Goal: Task Accomplishment & Management: Manage account settings

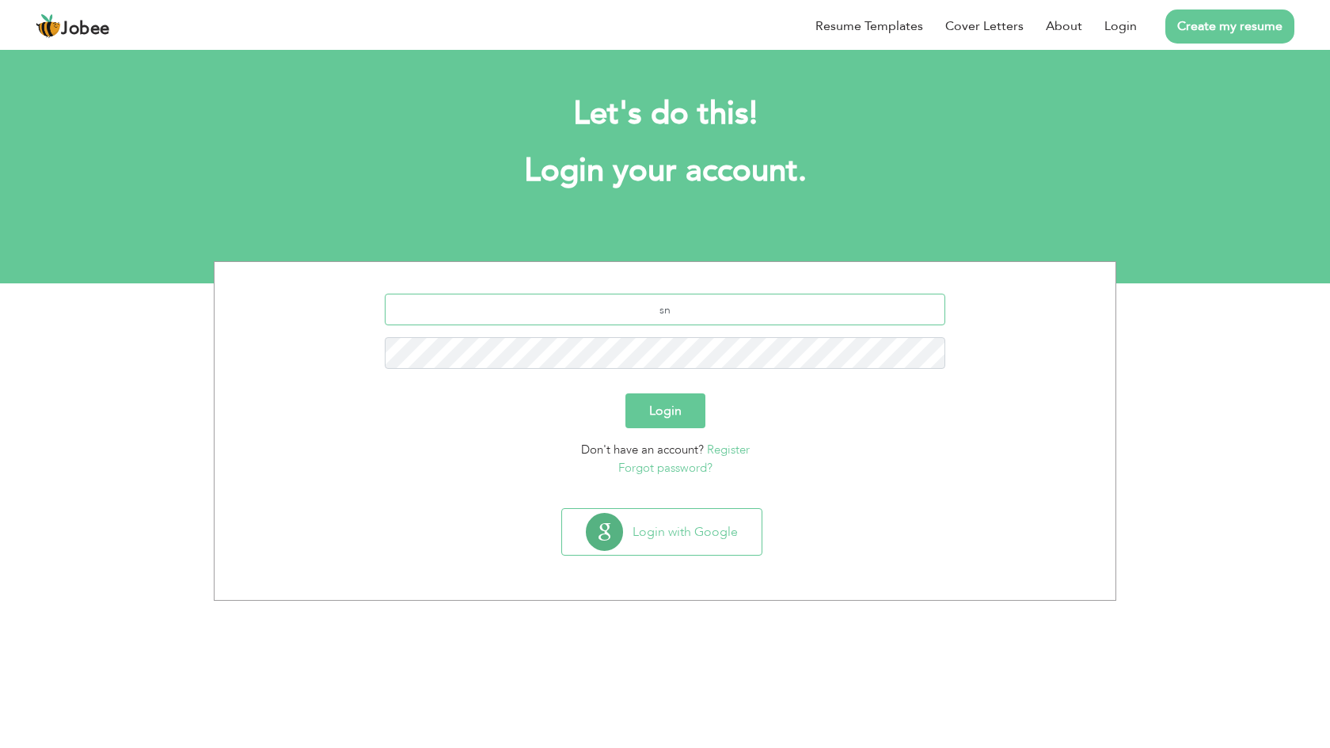
type input "s"
type input "[EMAIL_ADDRESS][DOMAIN_NAME]"
click at [665, 411] on button "Login" at bounding box center [665, 410] width 80 height 35
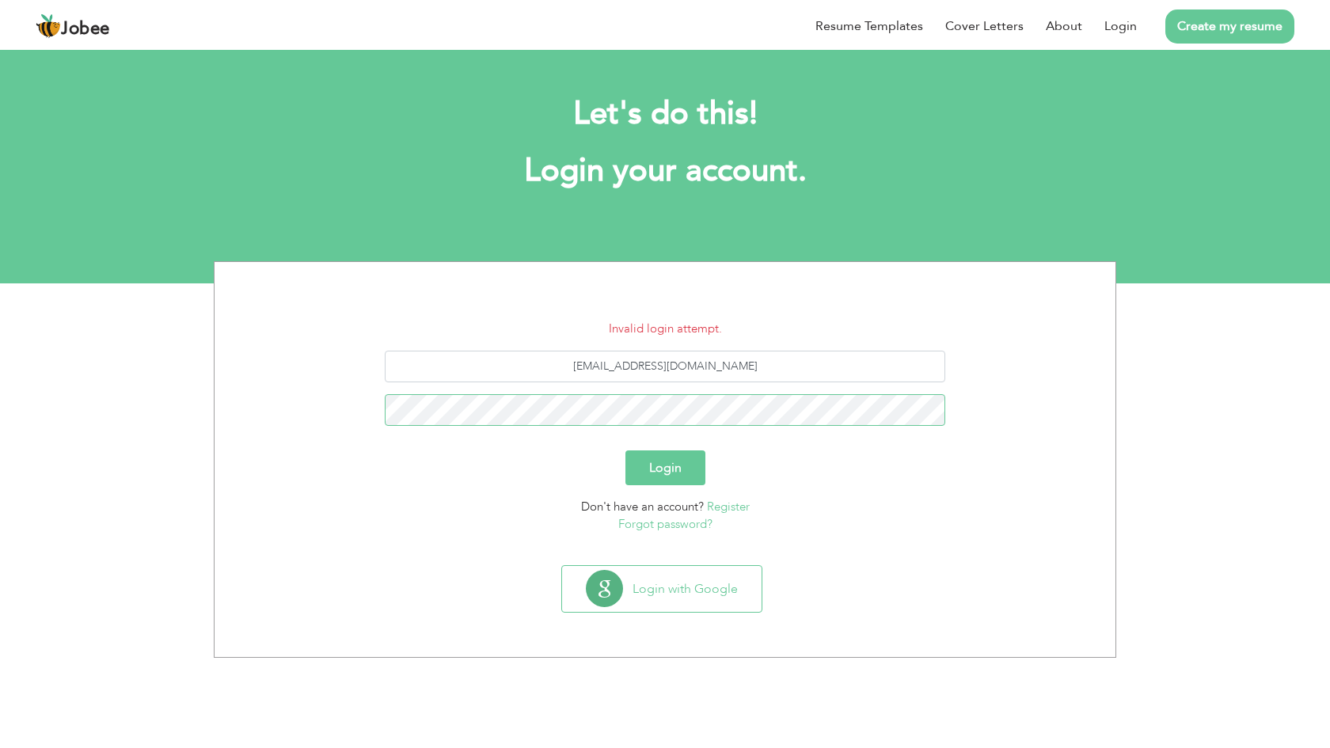
click at [665, 467] on button "Login" at bounding box center [665, 467] width 80 height 35
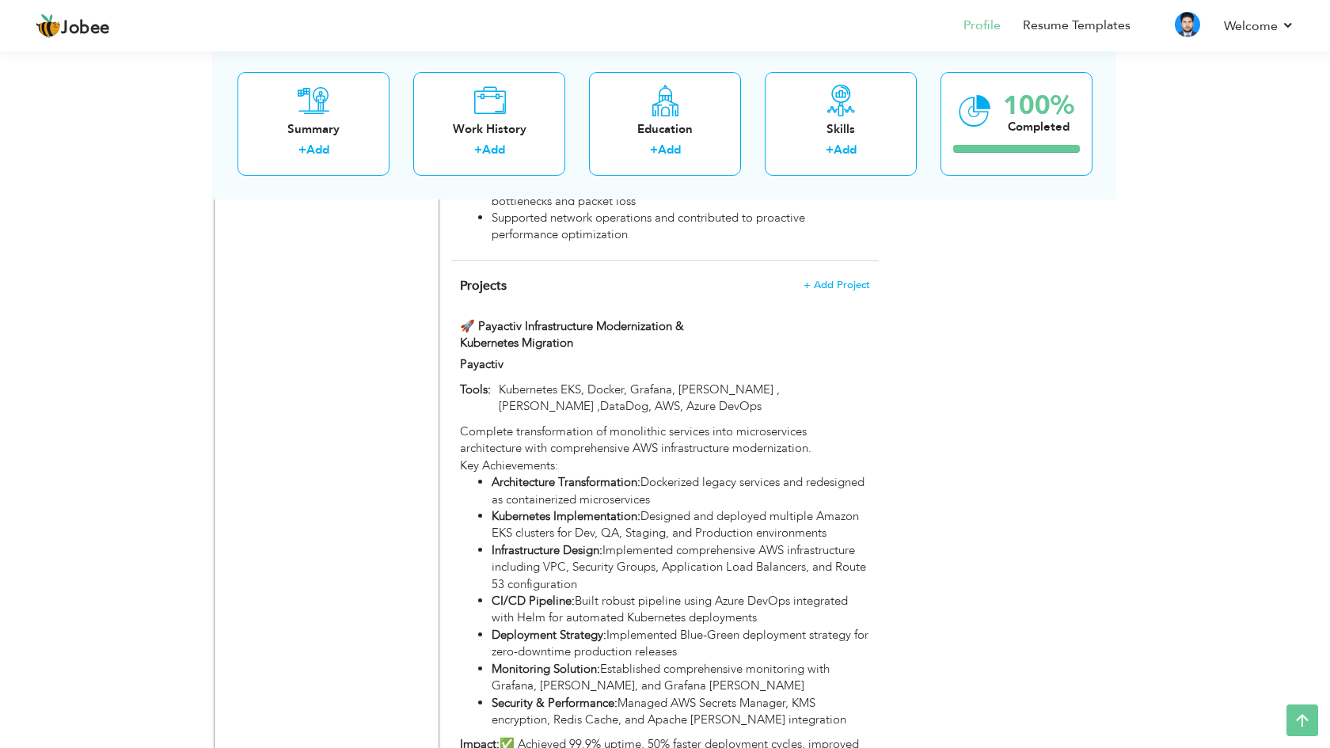
scroll to position [1676, 0]
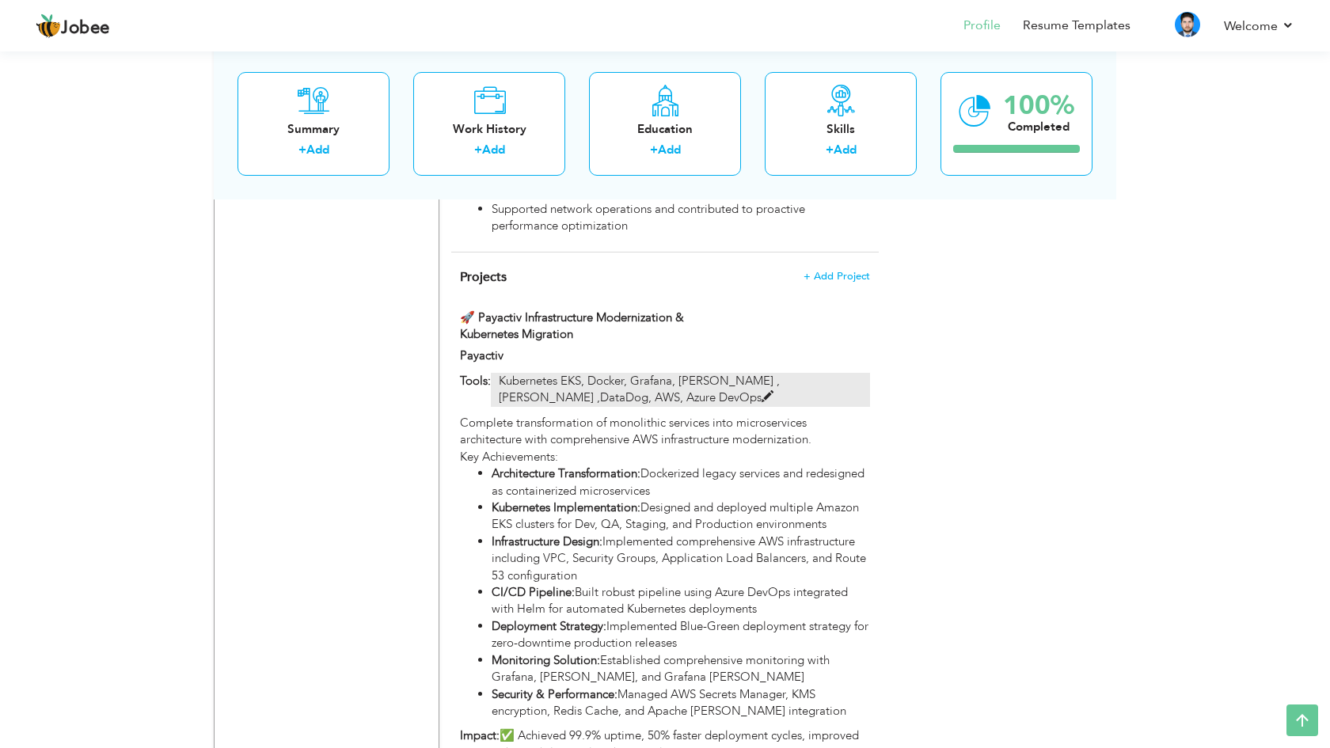
click at [615, 373] on p "Kubernetes EKS, Docker, Grafana, Prometheus , Loki ,DataDog, AWS, Azure DevOps" at bounding box center [680, 390] width 379 height 34
type input "🚀 Payactiv Infrastructure Modernization & Kubernetes Migration"
type input "Payactiv"
type input "Kubernetes EKS, Docker, Grafana, Prometheus , Loki ,DataDog, AWS, Azure DevOps"
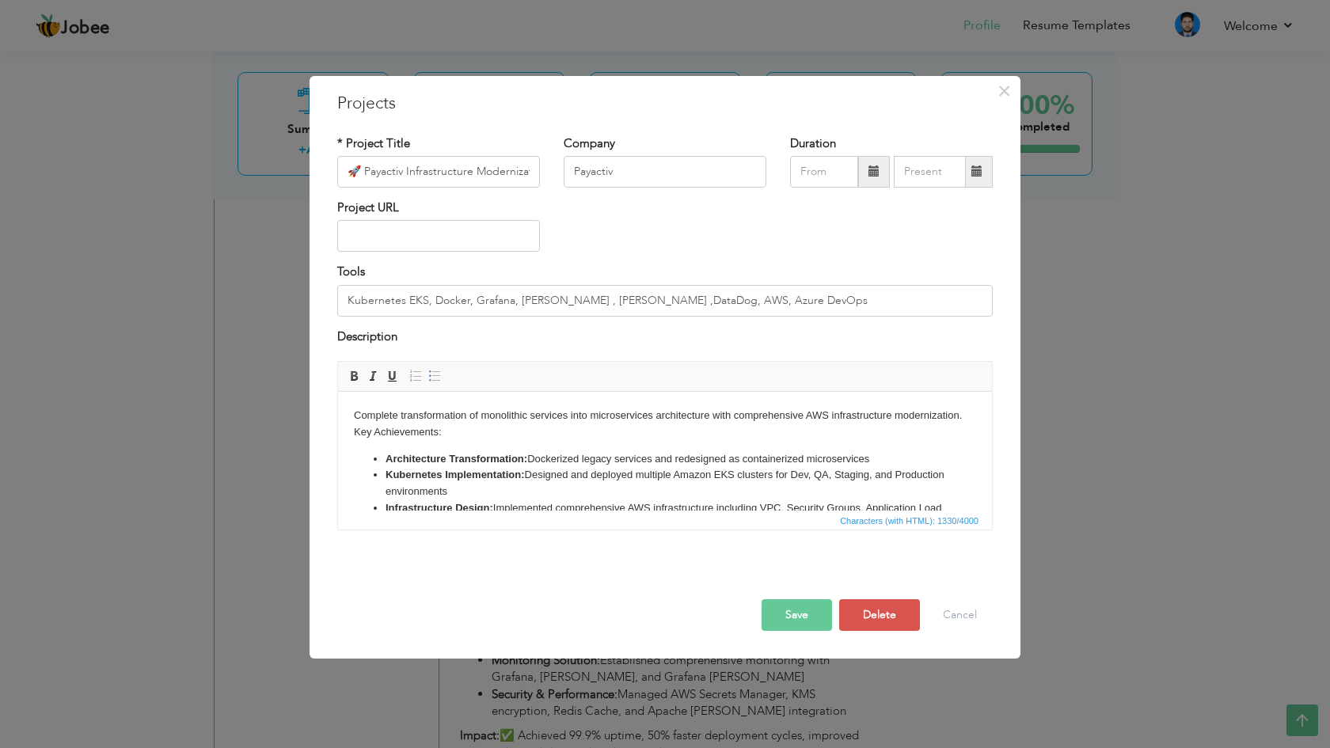
click at [792, 268] on div "Tools Kubernetes EKS, Docker, Grafana, Prometheus , Loki ,DataDog, AWS, Azure D…" at bounding box center [664, 290] width 655 height 52
click at [952, 618] on button "Cancel" at bounding box center [960, 615] width 66 height 32
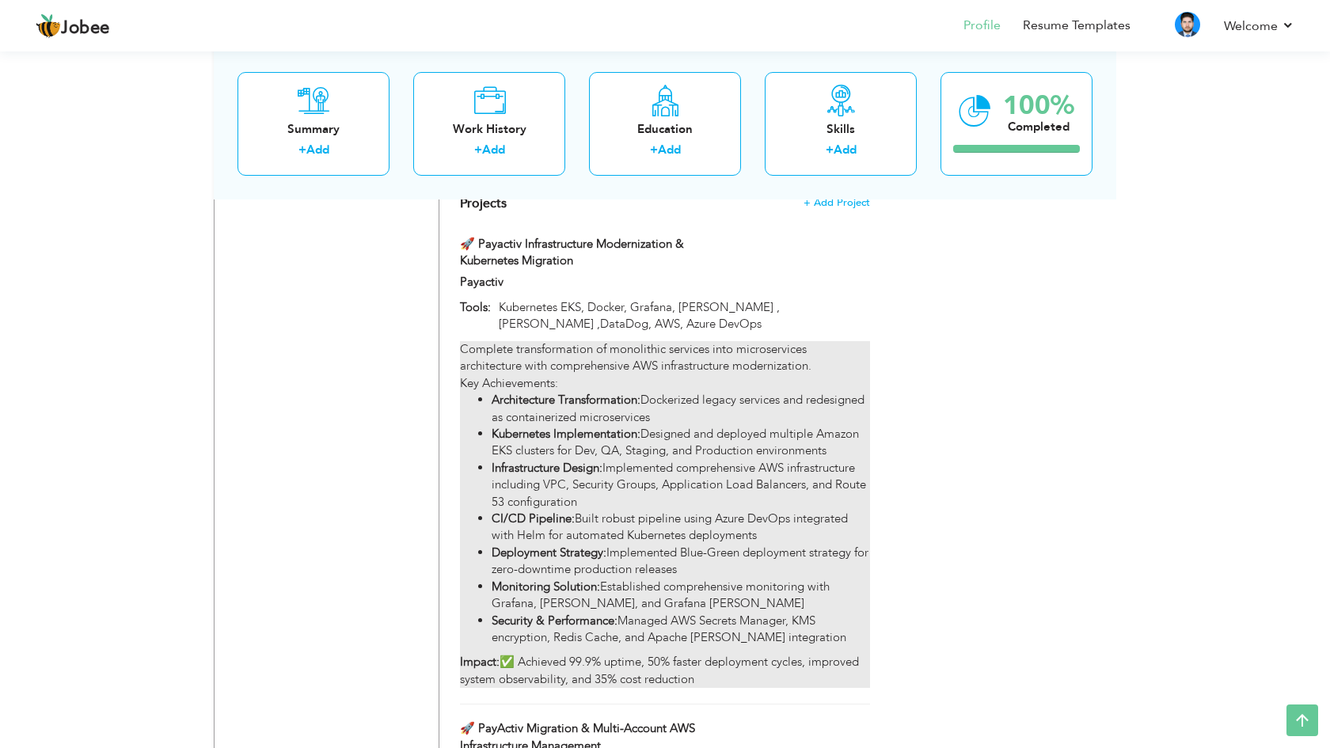
scroll to position [1779, 0]
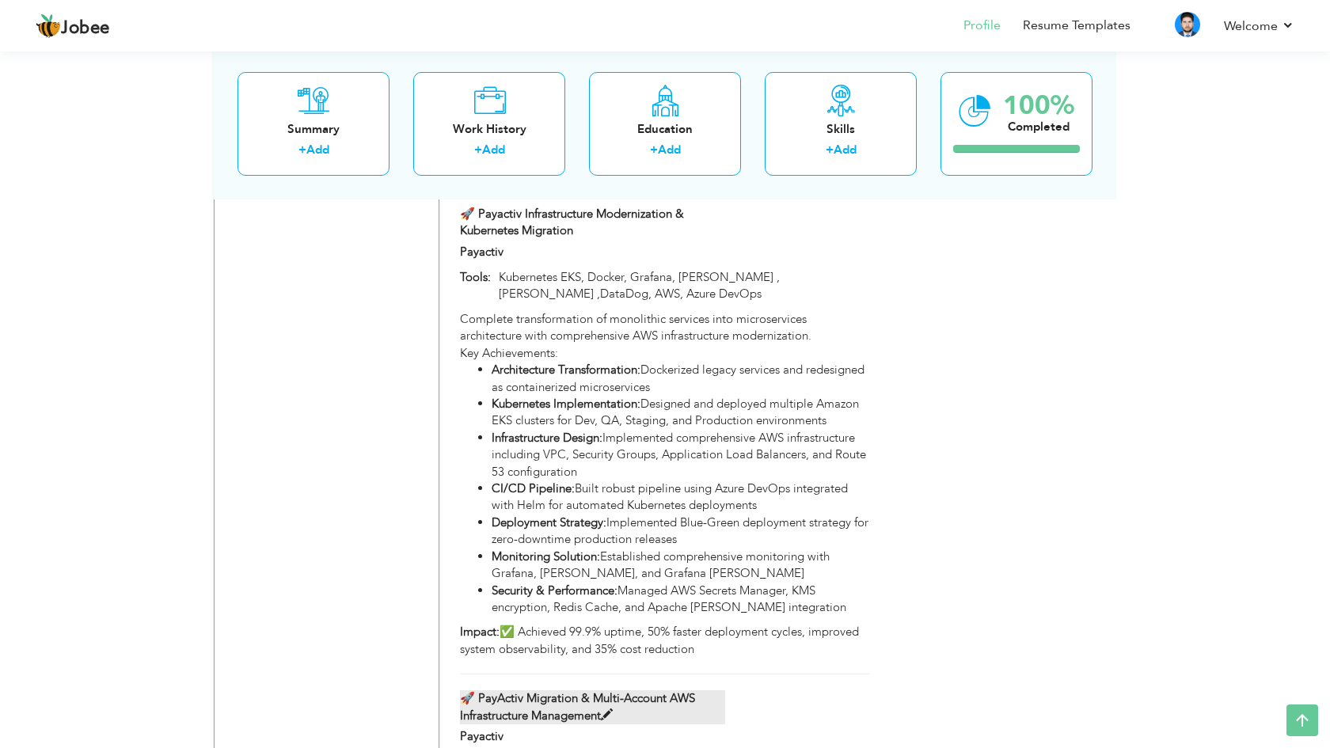
click at [621, 690] on label "🚀 PayActiv Migration & Multi-Account AWS Infrastructure Management" at bounding box center [593, 707] width 266 height 34
type input "🚀 PayActiv Migration & Multi-Account AWS Infrastructure Management"
type input "EC2, RDS, S3, Lambda, CloudWatch, Route 53, IAM, ELB, Auto-Scaling, VPC, ECS, E…"
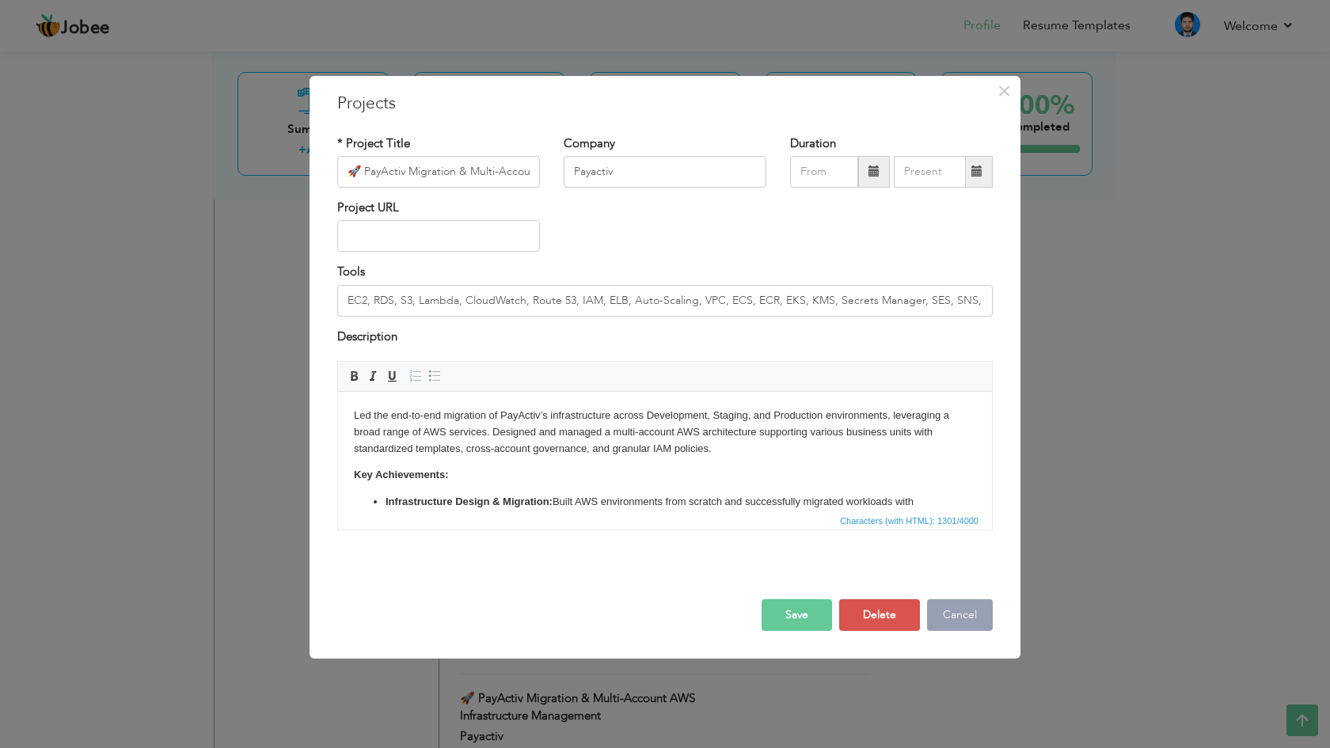
click at [968, 628] on button "Cancel" at bounding box center [960, 615] width 66 height 32
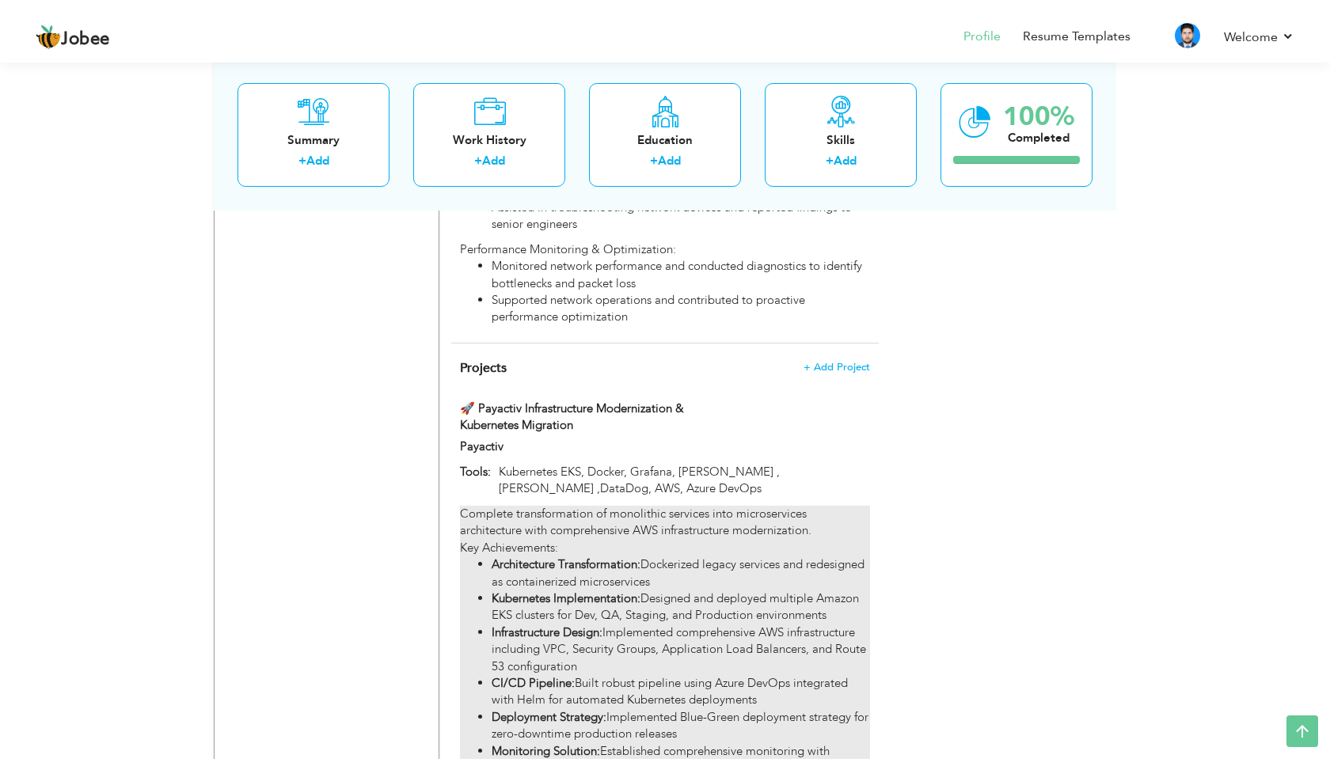
scroll to position [1589, 0]
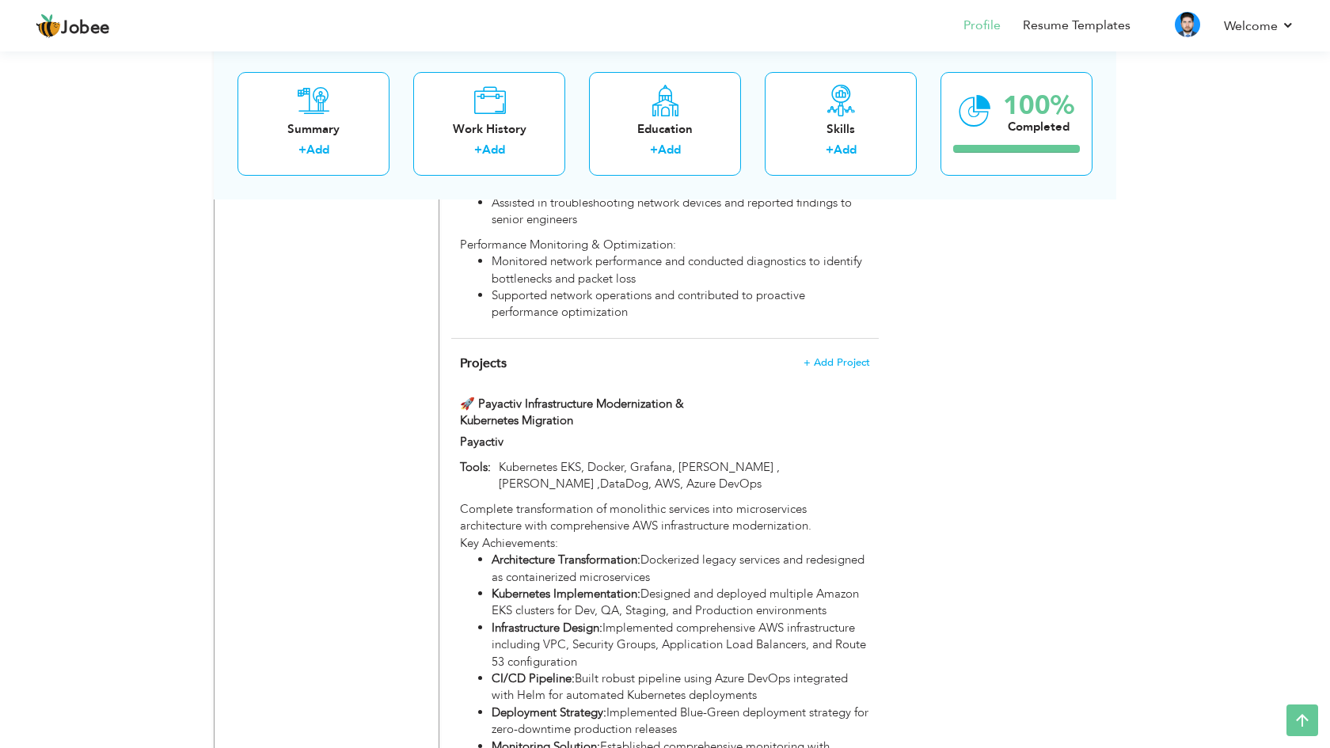
click at [491, 355] on span "Projects" at bounding box center [483, 363] width 47 height 17
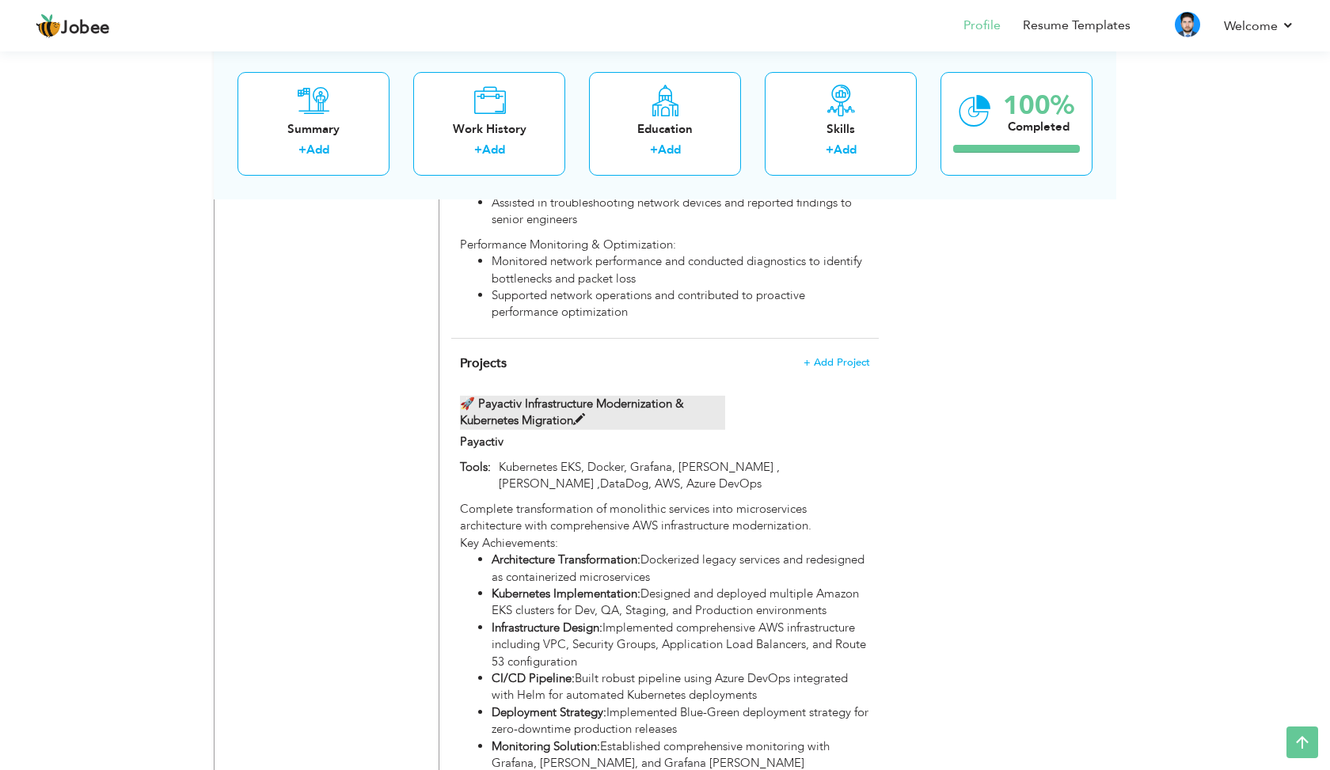
click at [584, 414] on span at bounding box center [579, 420] width 12 height 12
type input "🚀 Payactiv Infrastructure Modernization & Kubernetes Migration"
type input "Kubernetes EKS, Docker, Grafana, Prometheus , Loki ,DataDog, AWS, Azure DevOps"
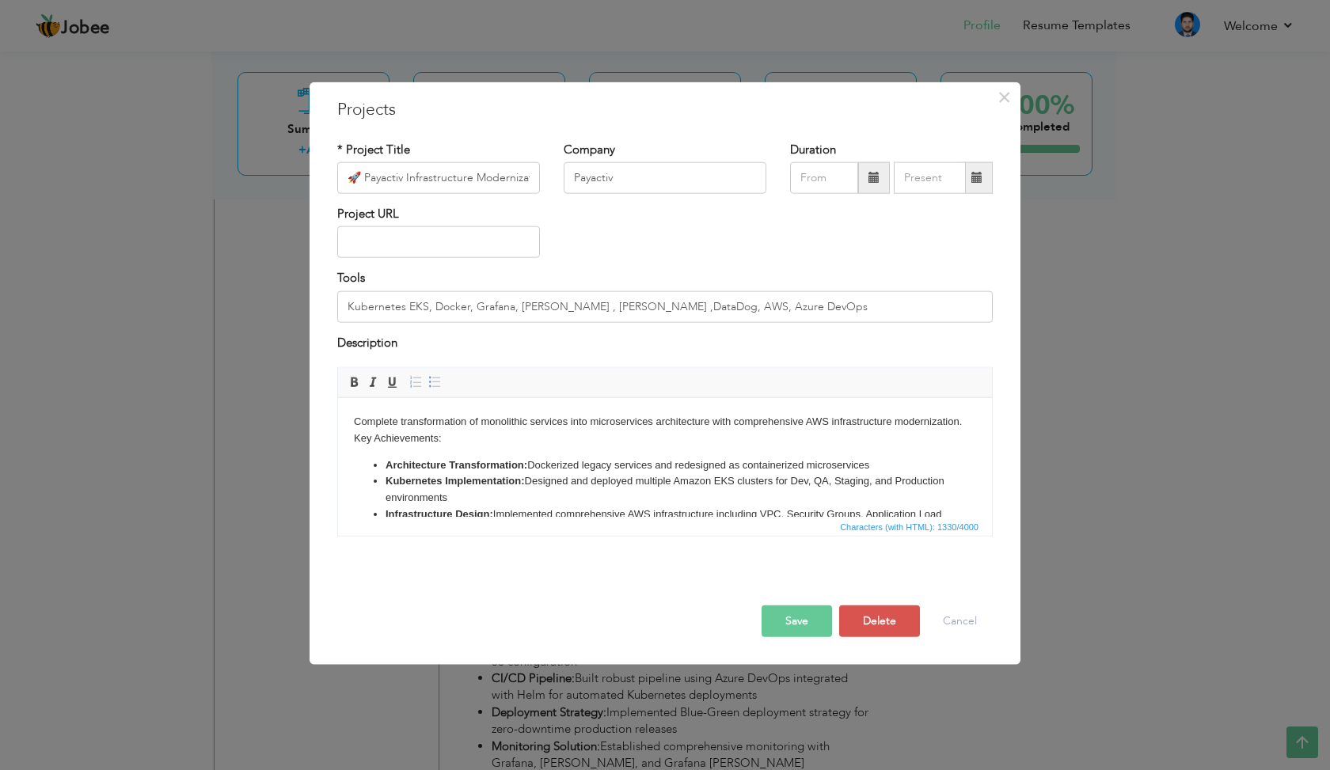
click at [640, 484] on li "Kubernetes Implementation: Designed and deployed multiple Amazon EKS clusters f…" at bounding box center [664, 489] width 559 height 33
click at [716, 506] on li "Infrastructure Design: Implemented comprehensive AWS infrastructure including V…" at bounding box center [664, 522] width 559 height 33
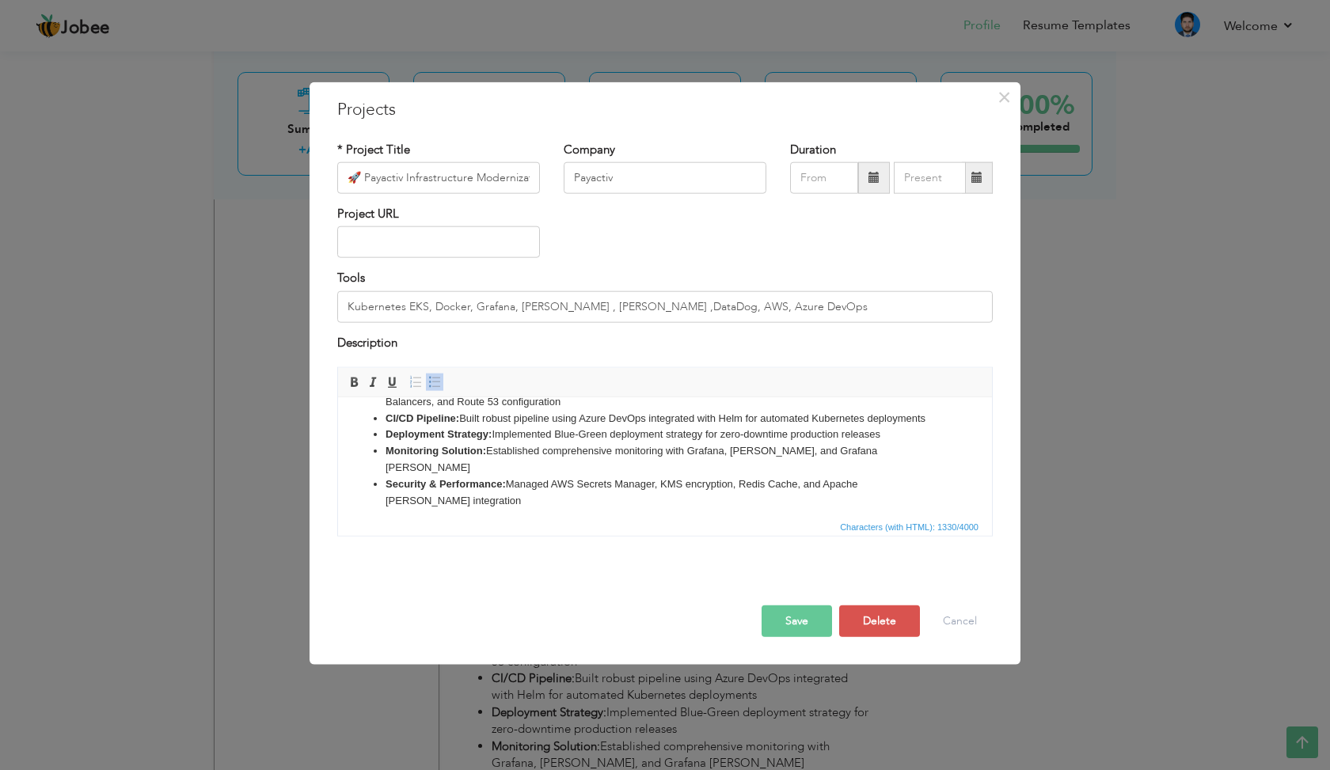
scroll to position [128, 0]
copy body "Complete transformation of monolithic services into microservices architecture …"
click at [977, 613] on button "Cancel" at bounding box center [960, 621] width 66 height 32
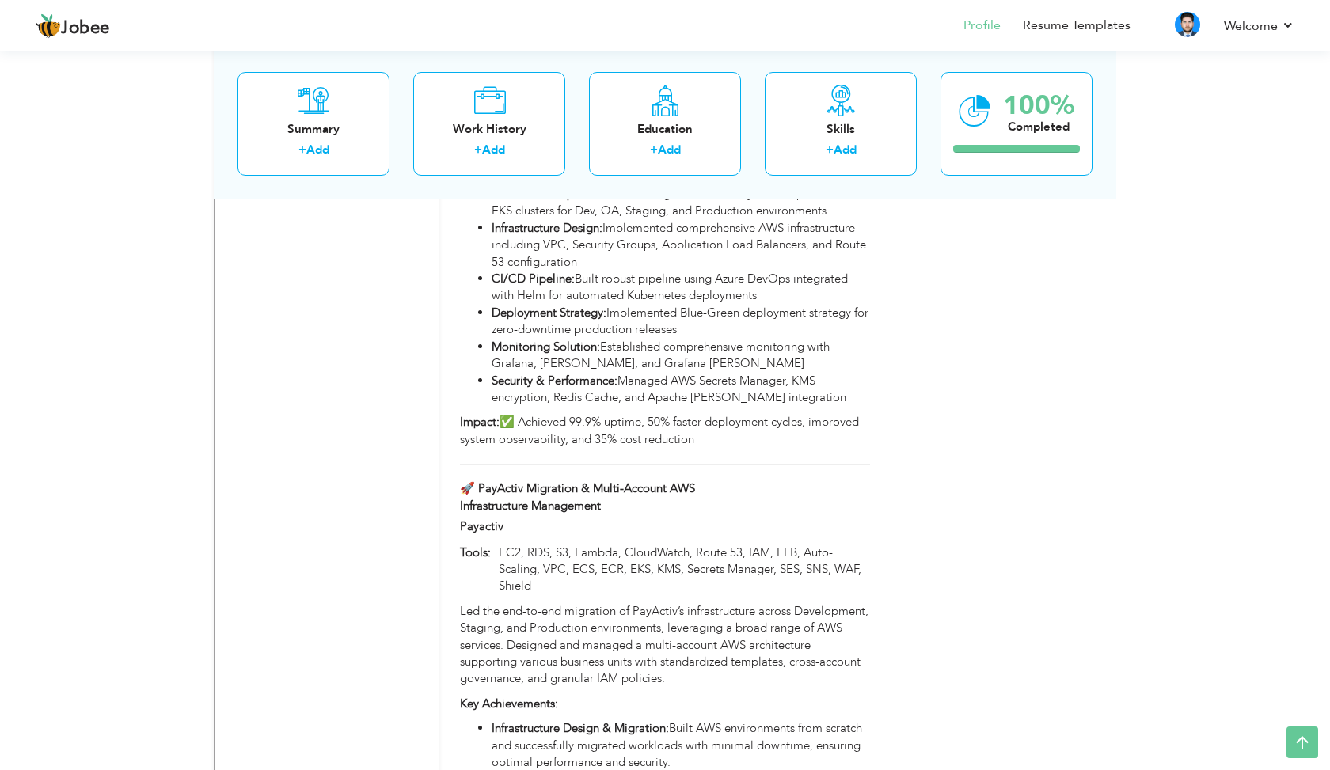
scroll to position [1991, 0]
click at [613, 498] on span at bounding box center [607, 504] width 12 height 12
type input "🚀 PayActiv Migration & Multi-Account AWS Infrastructure Management"
type input "EC2, RDS, S3, Lambda, CloudWatch, Route 53, IAM, ELB, Auto-Scaling, VPC, ECS, E…"
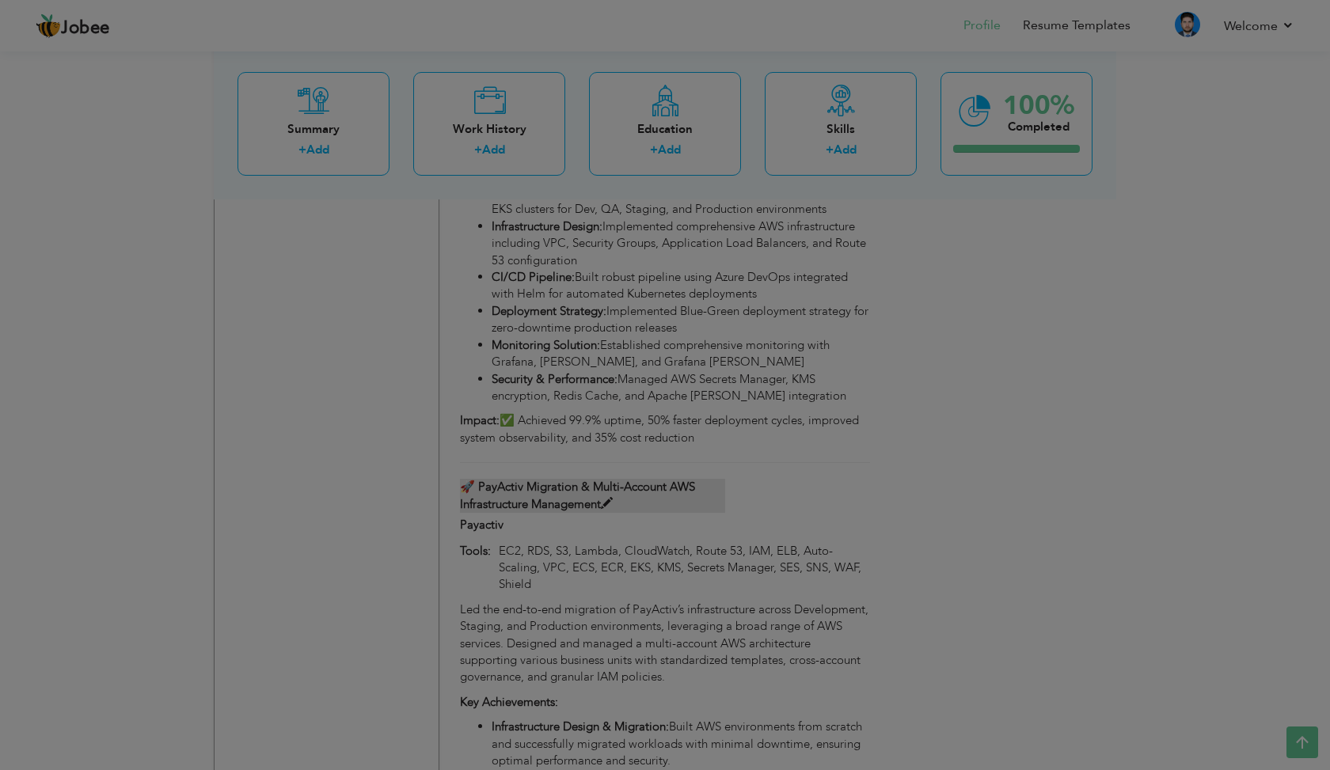
click at [614, 416] on div at bounding box center [665, 385] width 1330 height 770
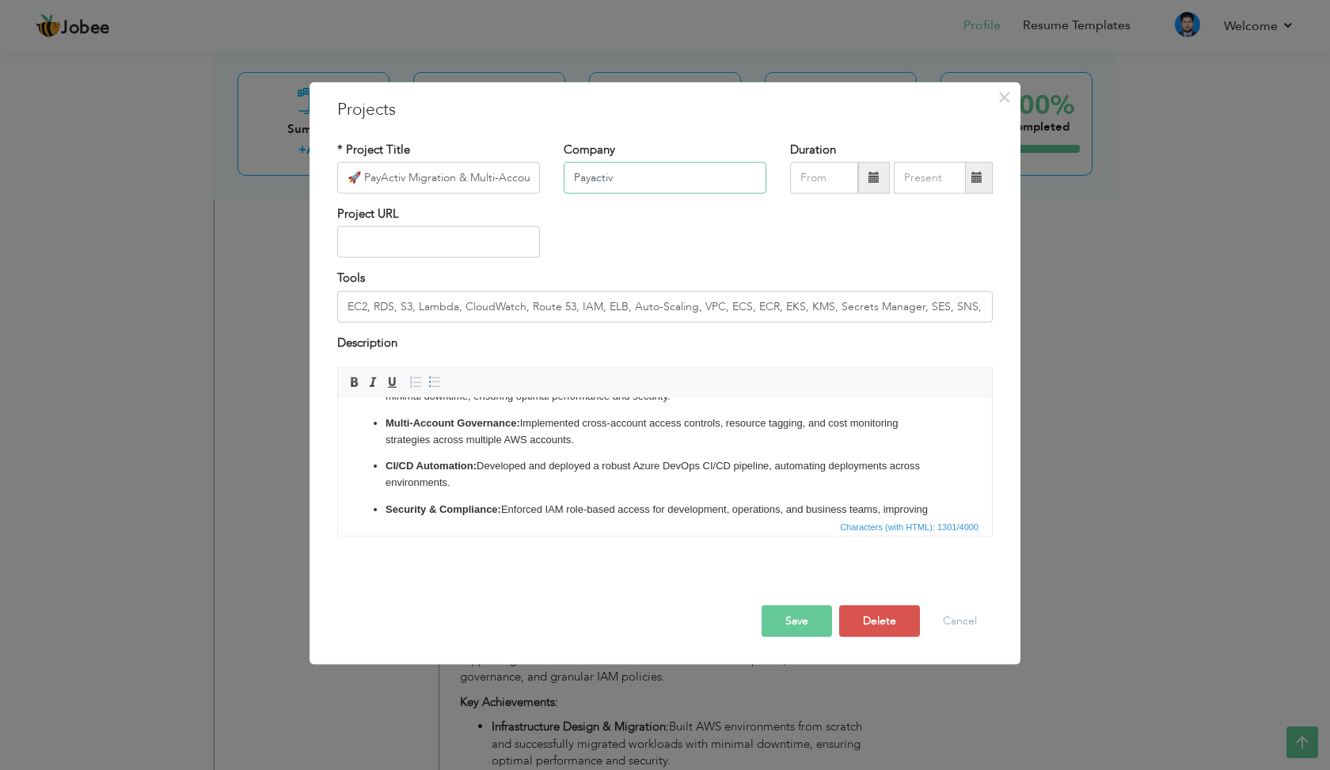
click at [635, 177] on input "Payactiv" at bounding box center [665, 178] width 203 height 32
click at [632, 445] on ul "Infrastructure Design & Migration: Built AWS environments from scratch and succ…" at bounding box center [665, 474] width 622 height 206
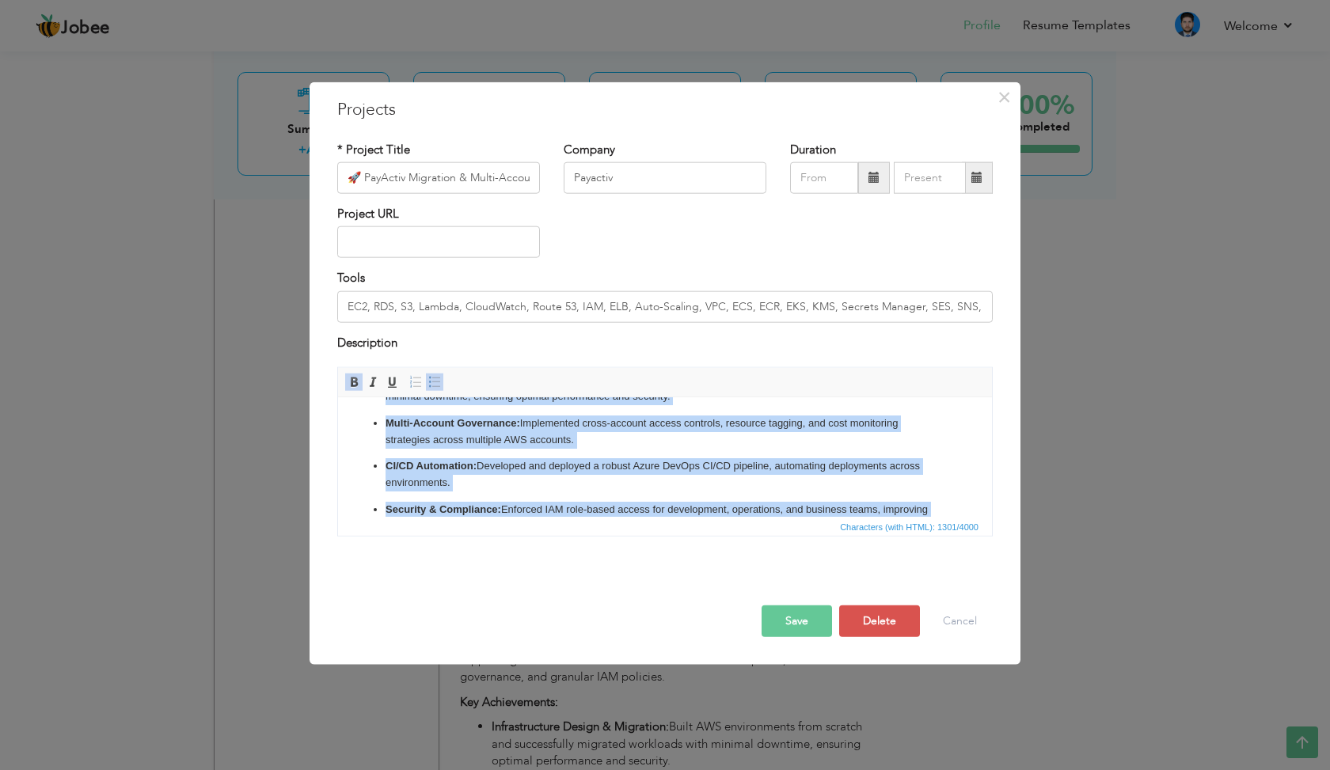
copy body "Led the end-to-end migration of PayActiv’s infrastructure across Development, S…"
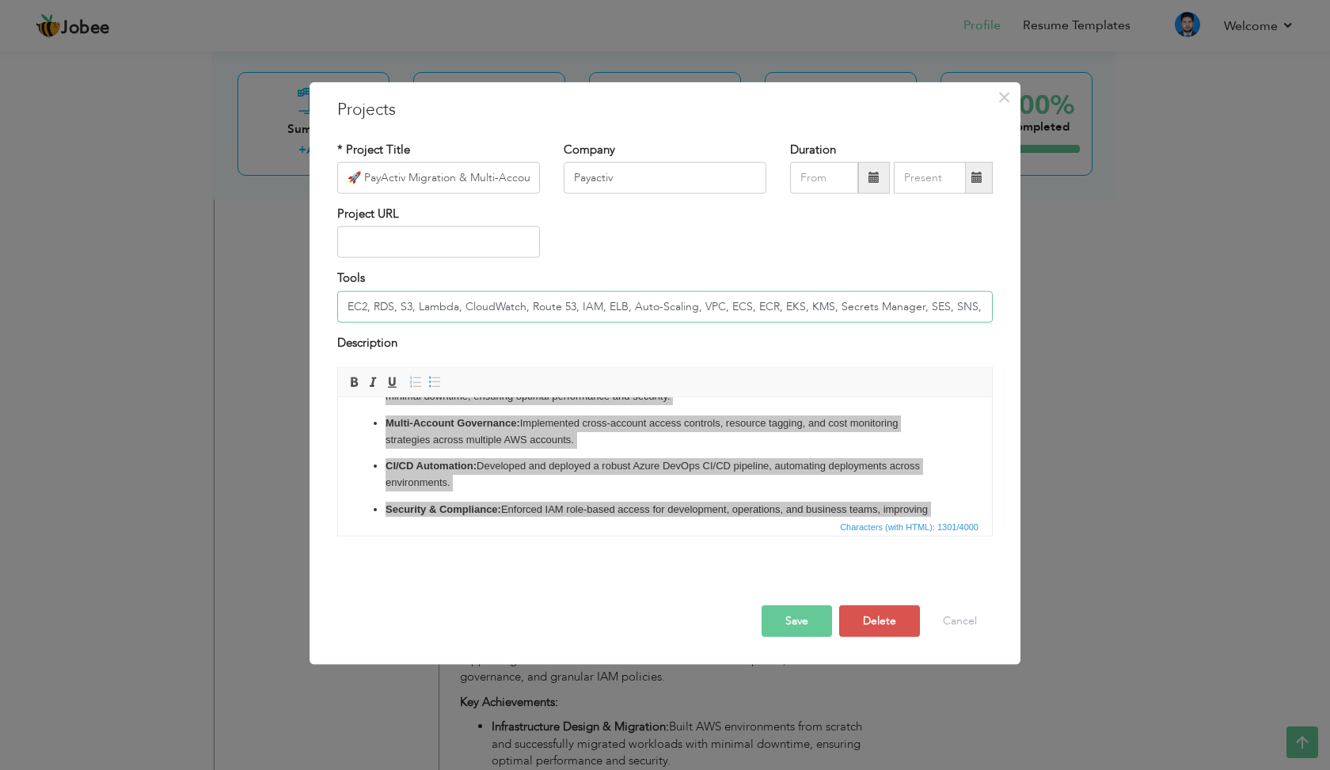
click at [802, 313] on input "EC2, RDS, S3, Lambda, CloudWatch, Route 53, IAM, ELB, Auto-Scaling, VPC, ECS, E…" at bounding box center [664, 306] width 655 height 32
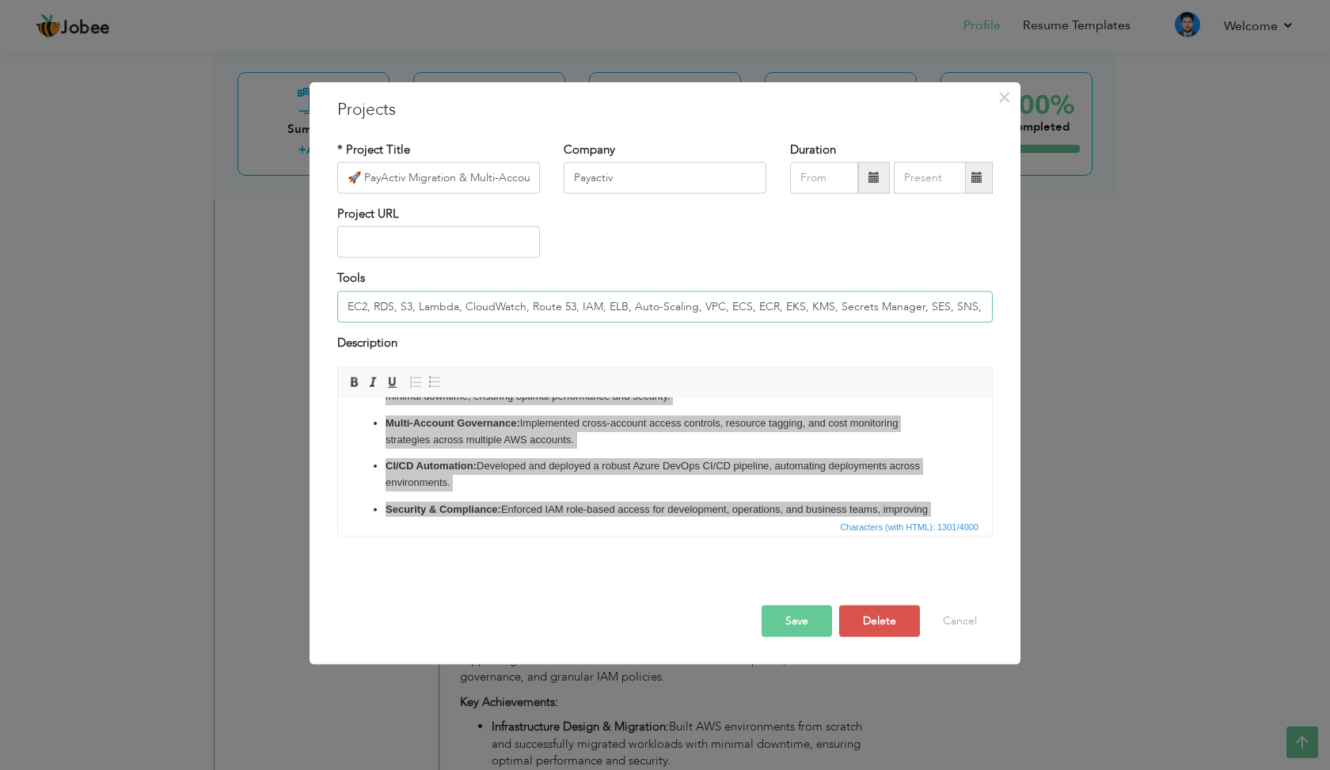
click at [802, 313] on input "EC2, RDS, S3, Lambda, CloudWatch, Route 53, IAM, ELB, Auto-Scaling, VPC, ECS, E…" at bounding box center [664, 306] width 655 height 32
type input "EC2, RDS, S3, Lambda, CloudWatch, Route 53, IAM, ELB, Auto-Scaling, VPC, ECS, E…"
click at [988, 610] on button "Cancel" at bounding box center [960, 621] width 66 height 32
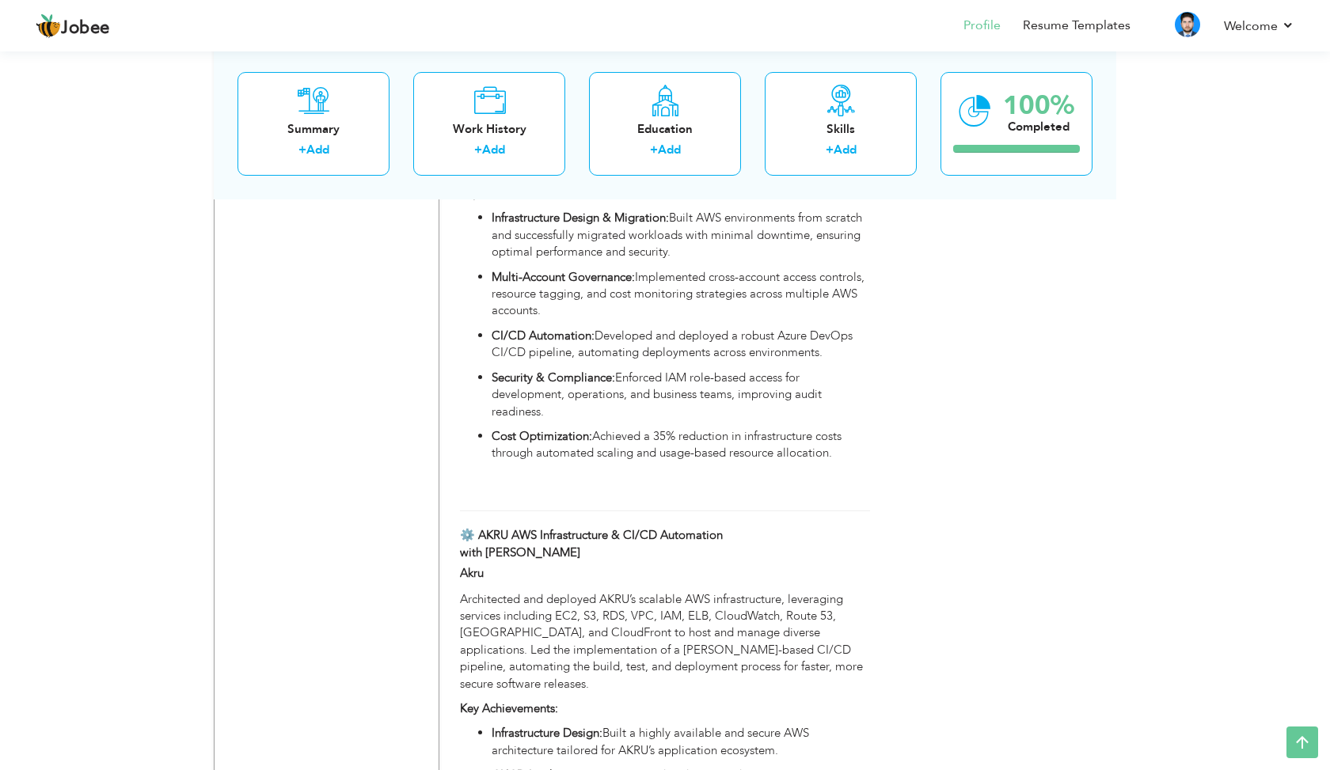
scroll to position [2512, 0]
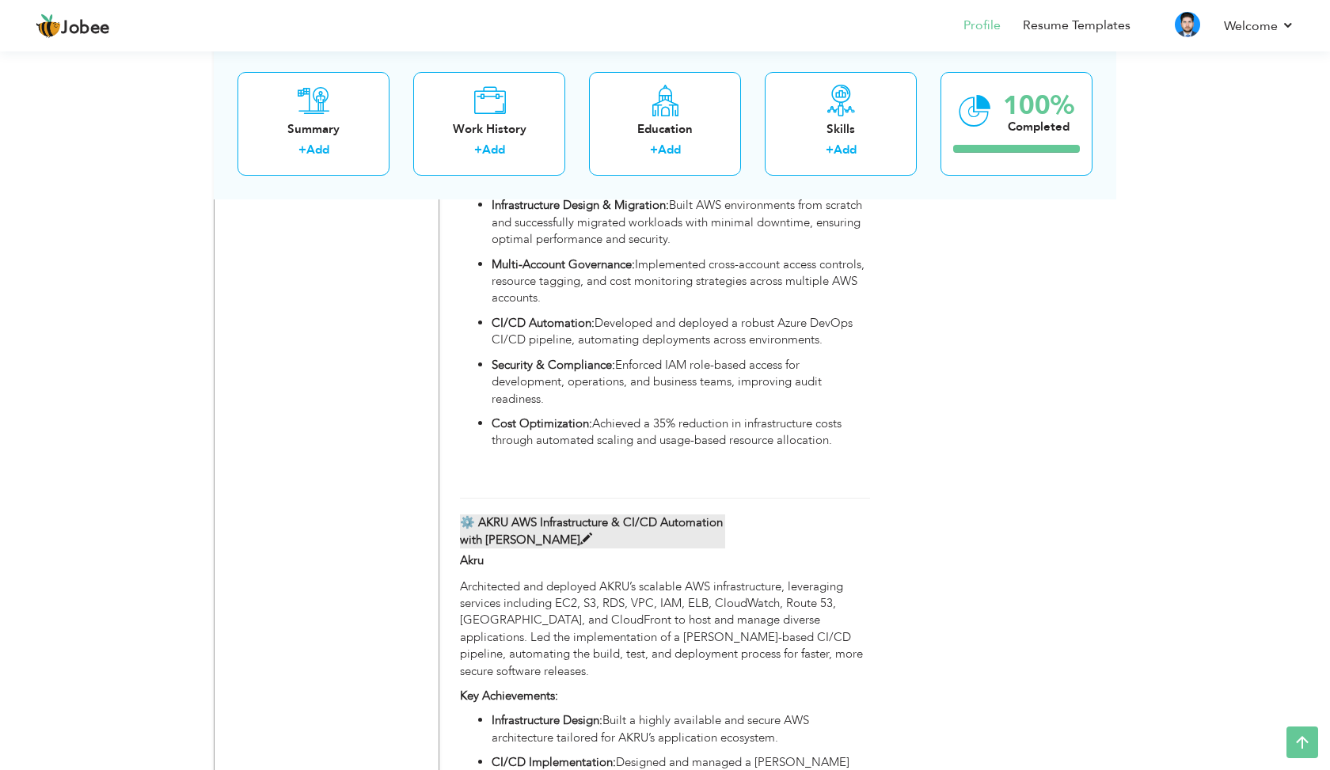
click at [592, 533] on span at bounding box center [586, 539] width 12 height 12
type input "⚙️ AKRU AWS Infrastructure & CI/CD Automation with Jenkins"
type input "Akru"
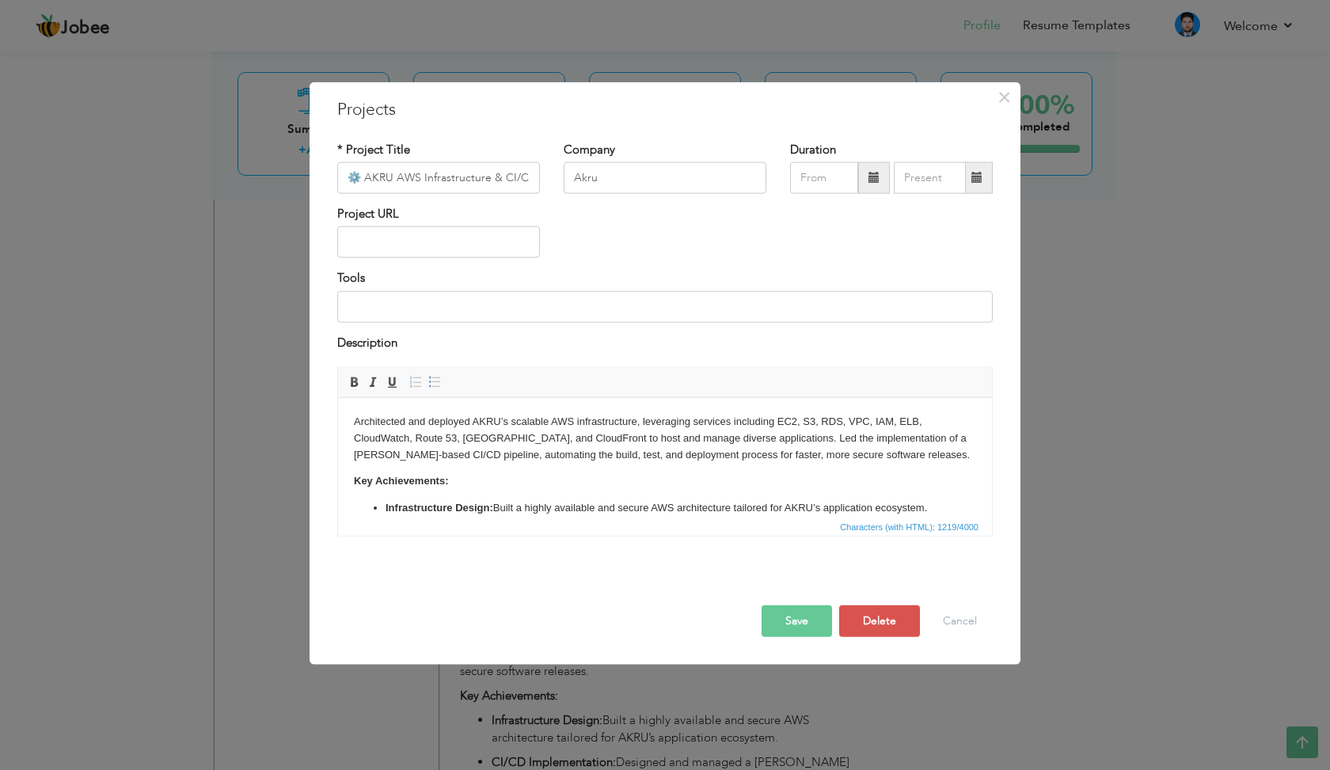
scroll to position [81, 0]
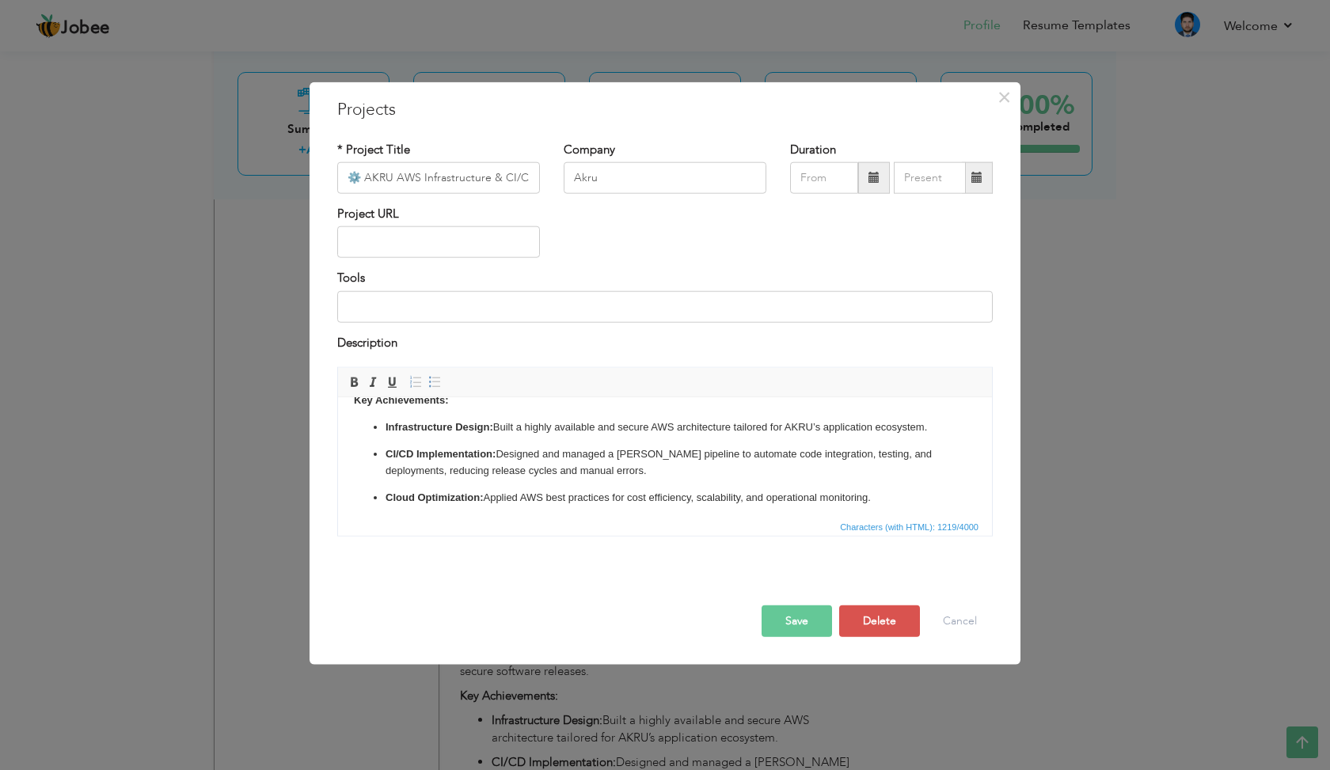
click at [708, 452] on p "CI/CD Implementation: Designed and managed a Jenkins pipeline to automate code …" at bounding box center [664, 462] width 559 height 33
copy body "Architected and deployed AKRU’s scalable AWS infrastructure, leveraging service…"
click at [973, 605] on button "Cancel" at bounding box center [960, 621] width 66 height 32
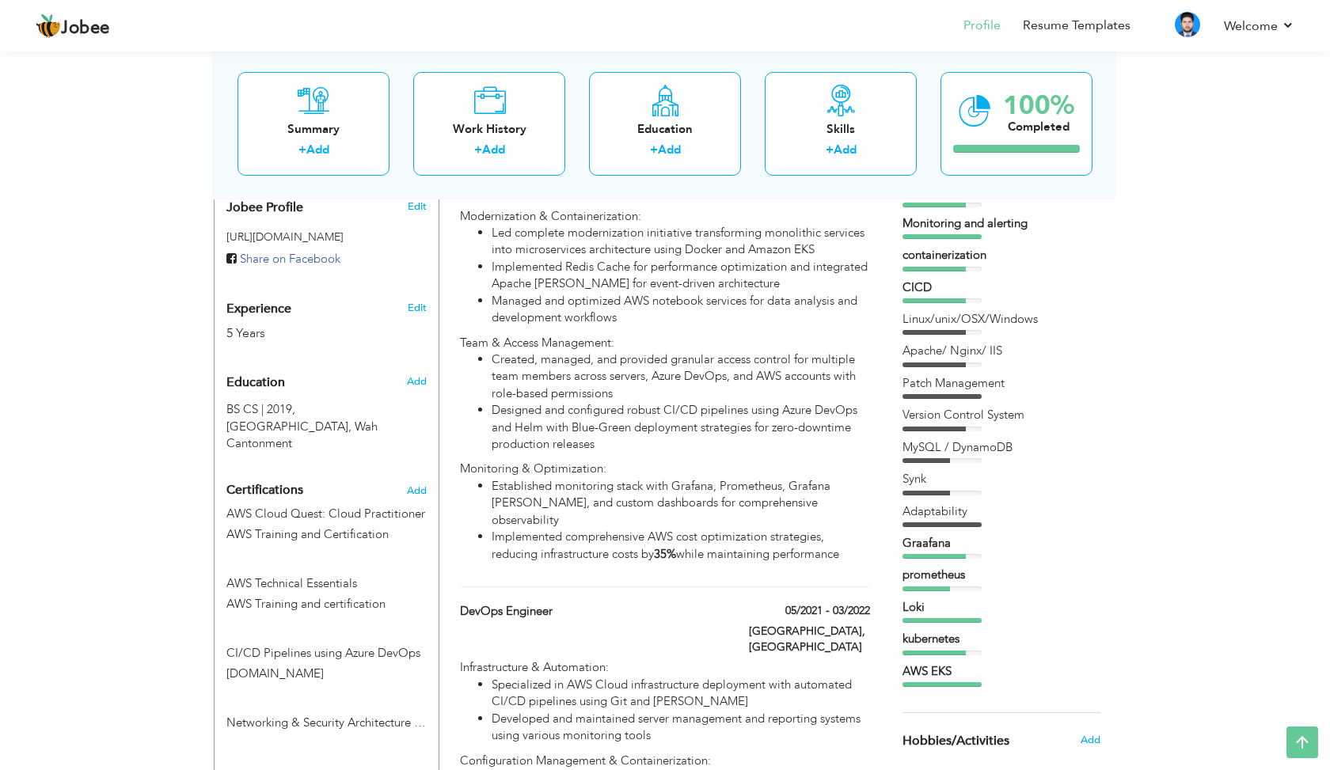
scroll to position [526, 0]
